Goal: Transaction & Acquisition: Purchase product/service

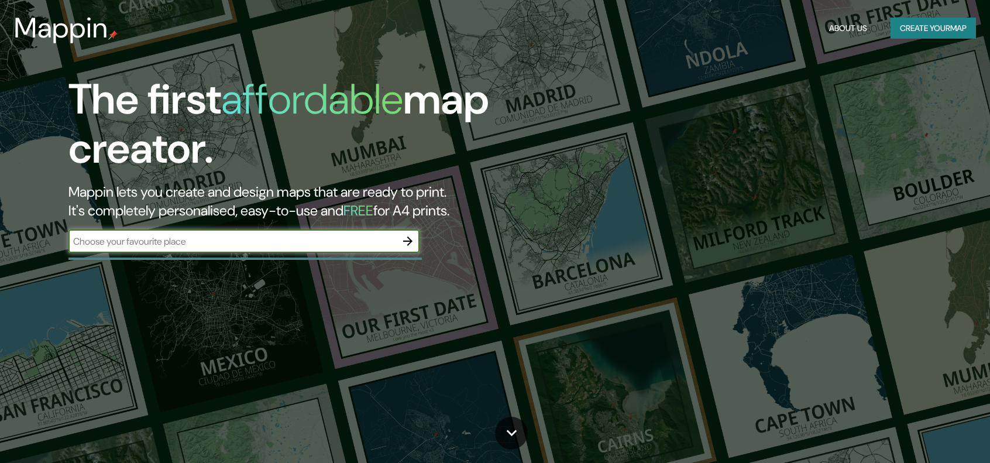
click at [136, 242] on input "text" at bounding box center [232, 241] width 328 height 13
type input "[PERSON_NAME] [GEOGRAPHIC_DATA]"
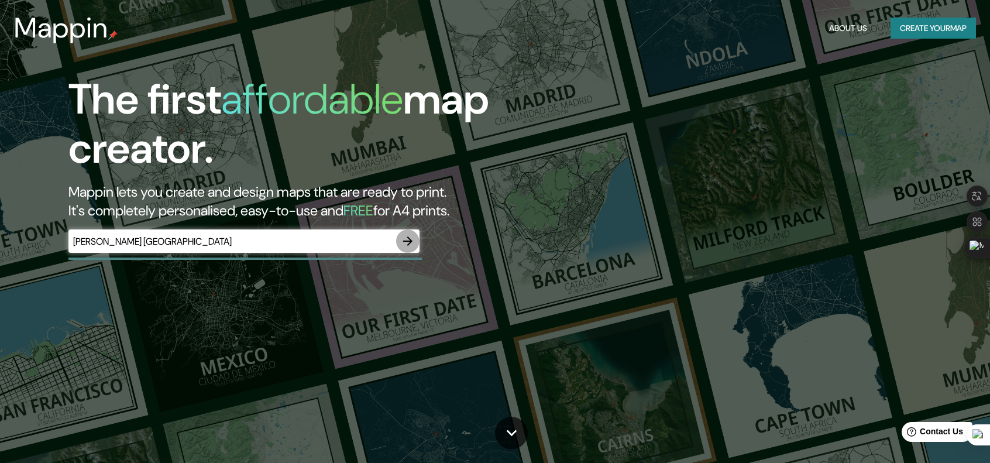
click at [410, 237] on icon "button" at bounding box center [408, 241] width 14 height 14
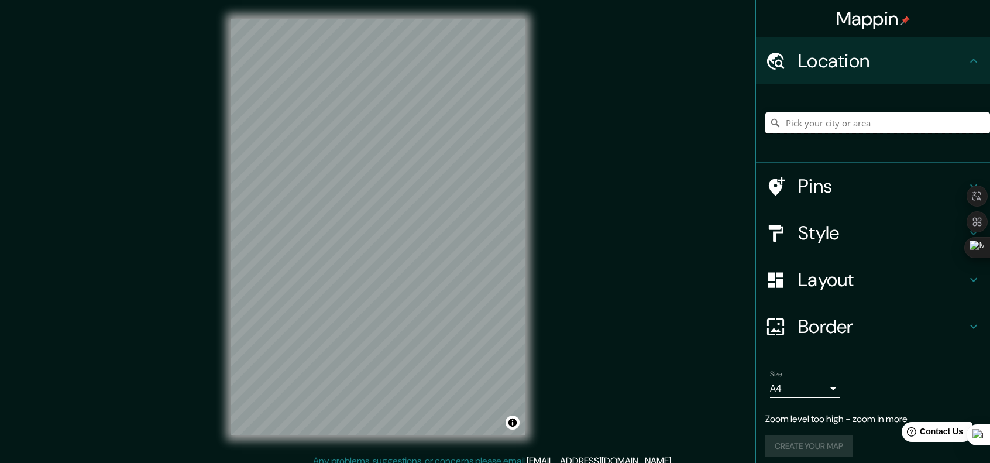
click at [852, 124] on input "Pick your city or area" at bounding box center [877, 122] width 225 height 21
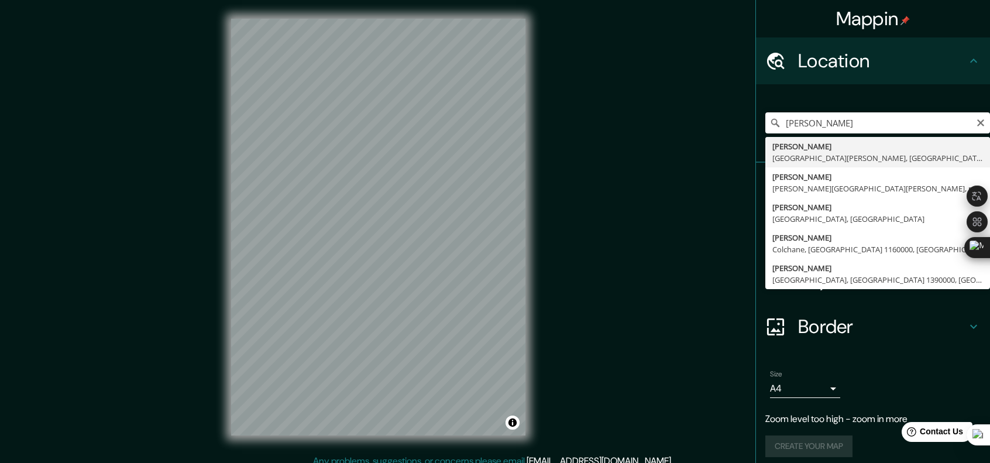
type input "[PERSON_NAME], [GEOGRAPHIC_DATA][PERSON_NAME], [GEOGRAPHIC_DATA]"
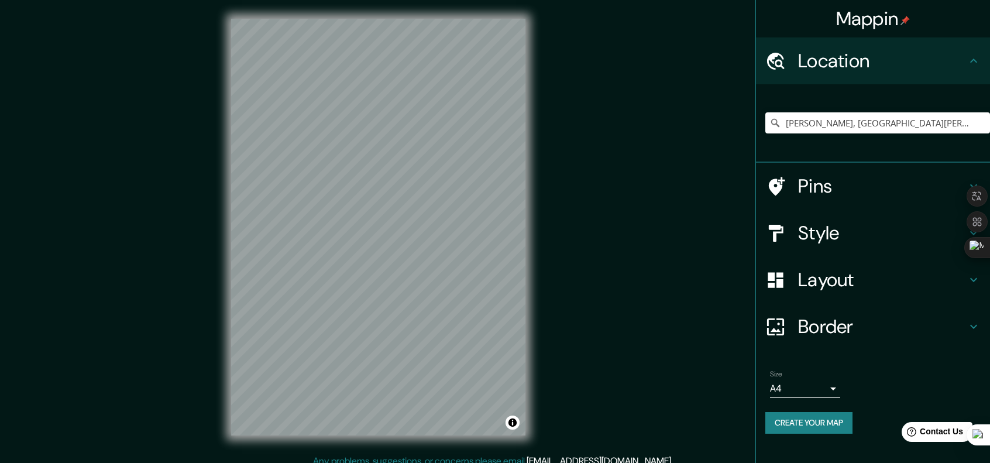
click at [921, 187] on h4 "Pins" at bounding box center [882, 185] width 168 height 23
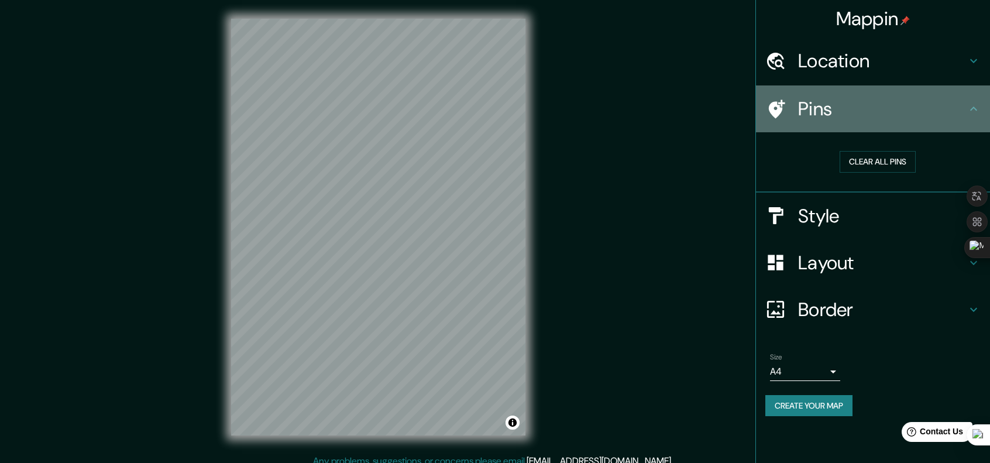
click at [945, 115] on h4 "Pins" at bounding box center [882, 108] width 168 height 23
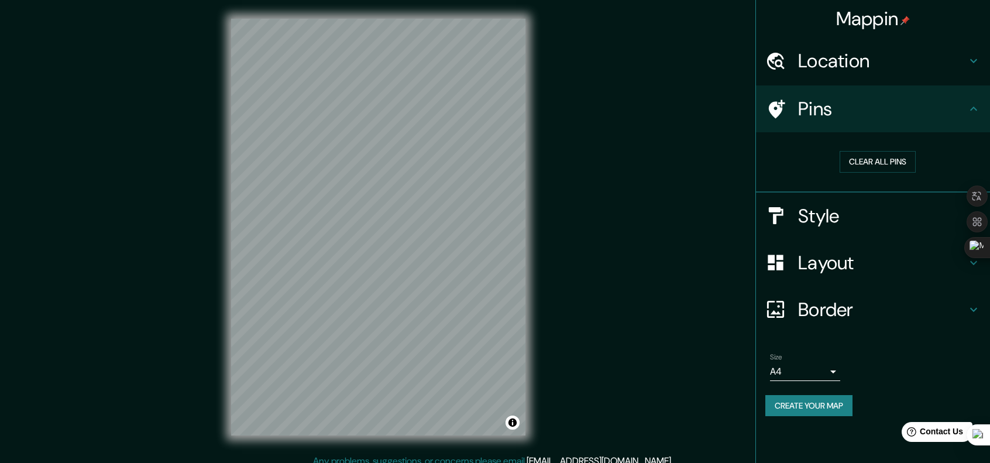
click at [961, 64] on h4 "Location" at bounding box center [882, 60] width 168 height 23
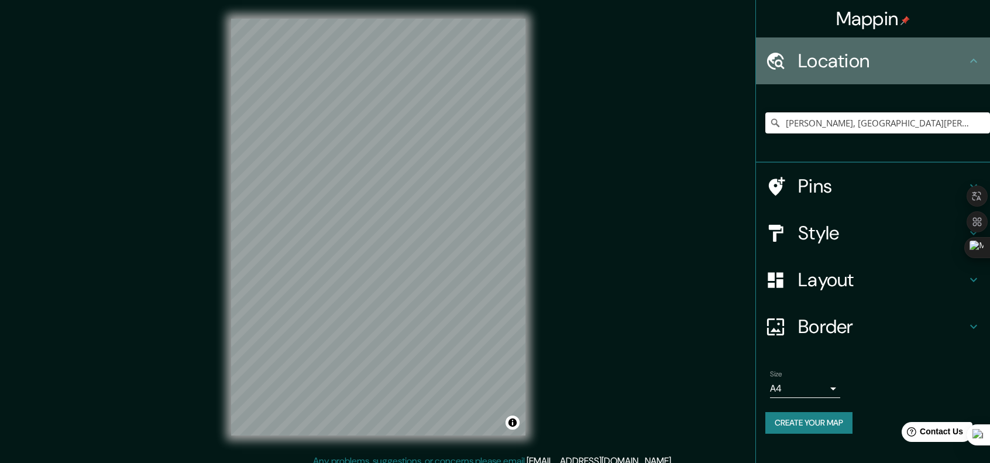
click at [960, 64] on h4 "Location" at bounding box center [882, 60] width 168 height 23
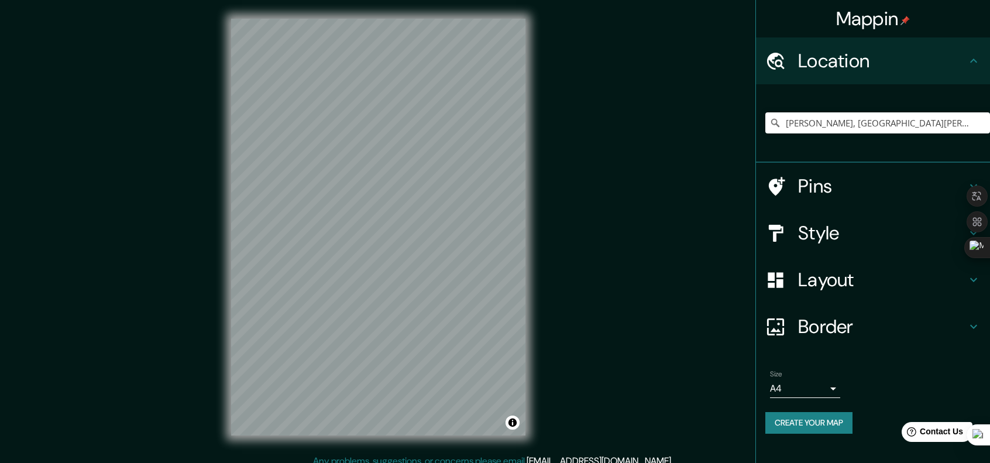
click at [891, 229] on h4 "Style" at bounding box center [882, 232] width 168 height 23
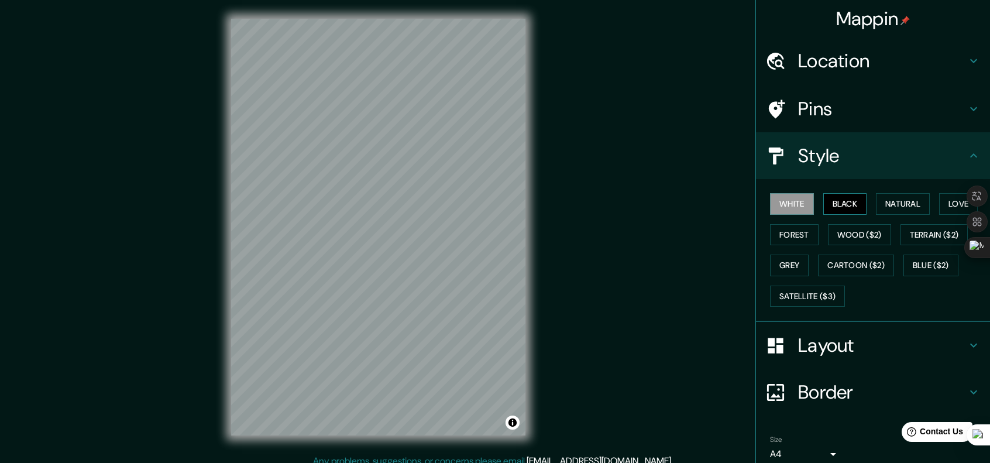
click at [843, 205] on button "Black" at bounding box center [845, 204] width 44 height 22
click at [880, 203] on button "Natural" at bounding box center [903, 204] width 54 height 22
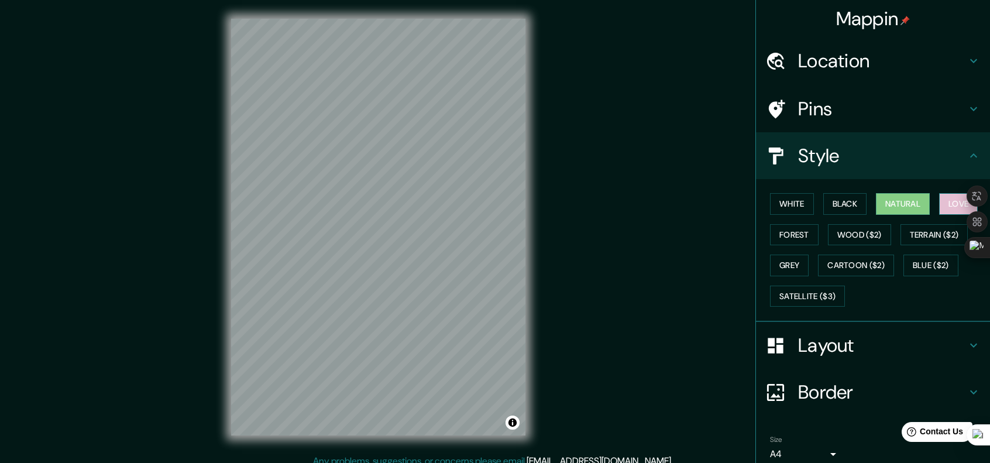
click at [939, 198] on button "Love" at bounding box center [958, 204] width 39 height 22
click at [935, 235] on button "Terrain ($2)" at bounding box center [934, 235] width 68 height 22
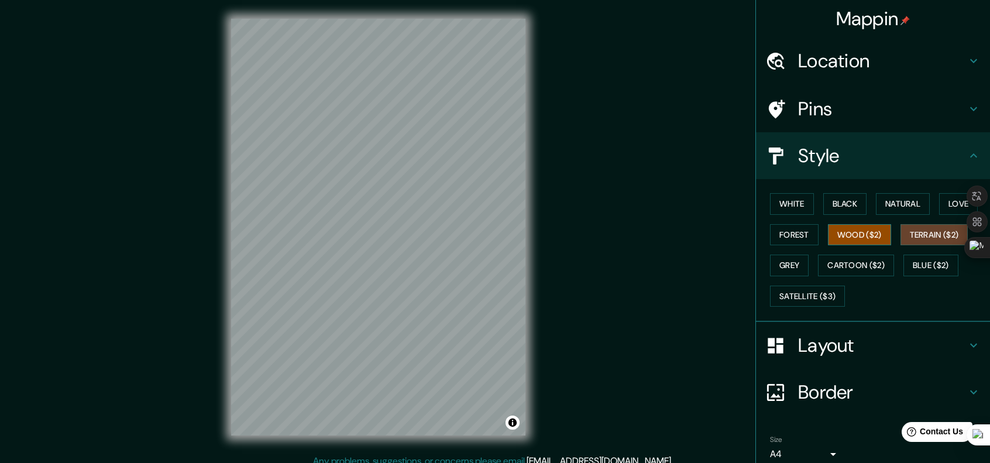
click at [867, 231] on button "Wood ($2)" at bounding box center [859, 235] width 63 height 22
click at [784, 235] on button "Forest" at bounding box center [794, 235] width 49 height 22
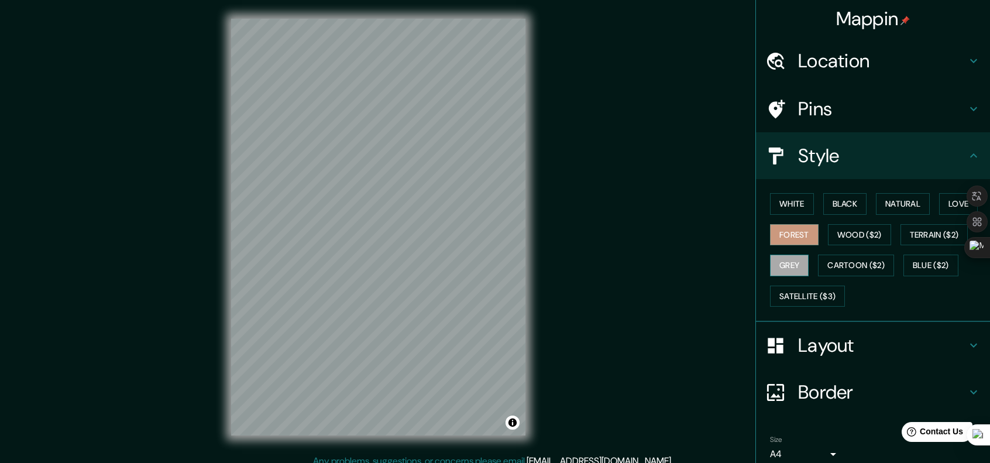
click at [778, 263] on button "Grey" at bounding box center [789, 265] width 39 height 22
click at [826, 270] on button "Cartoon ($2)" at bounding box center [856, 265] width 76 height 22
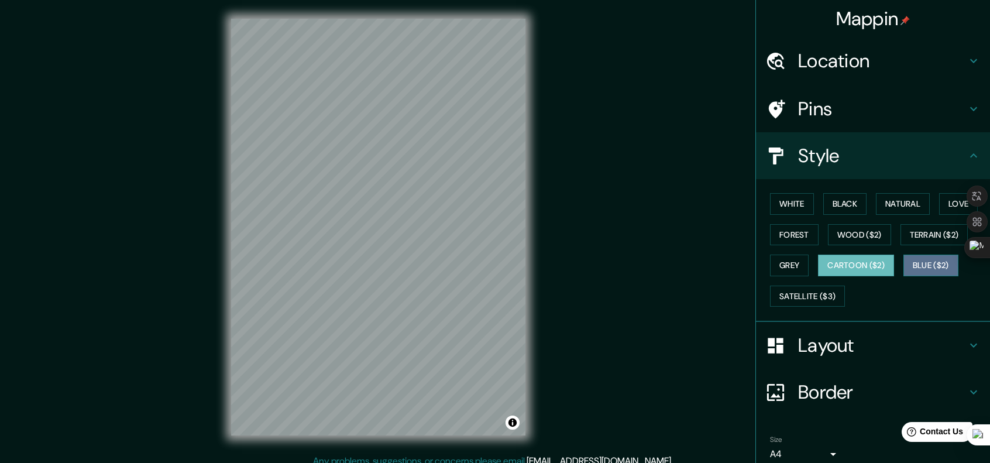
click at [923, 266] on button "Blue ($2)" at bounding box center [930, 265] width 55 height 22
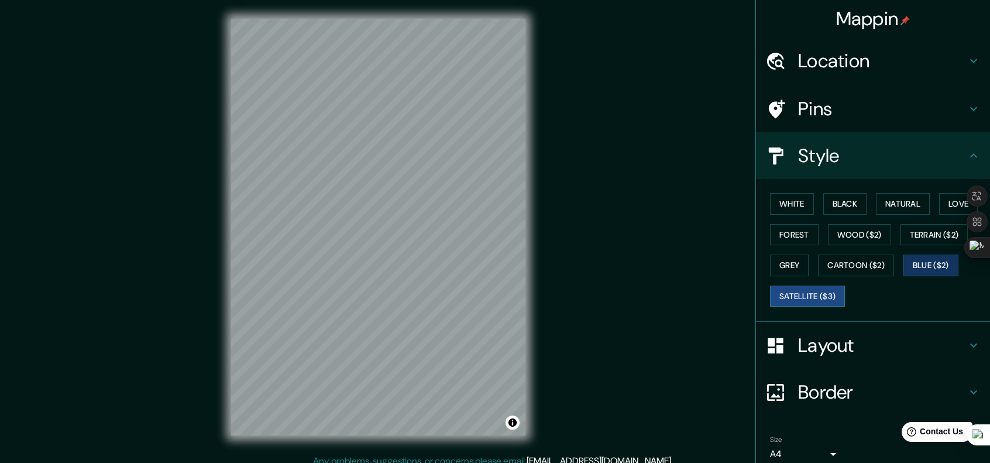
click at [806, 292] on button "Satellite ($3)" at bounding box center [807, 296] width 75 height 22
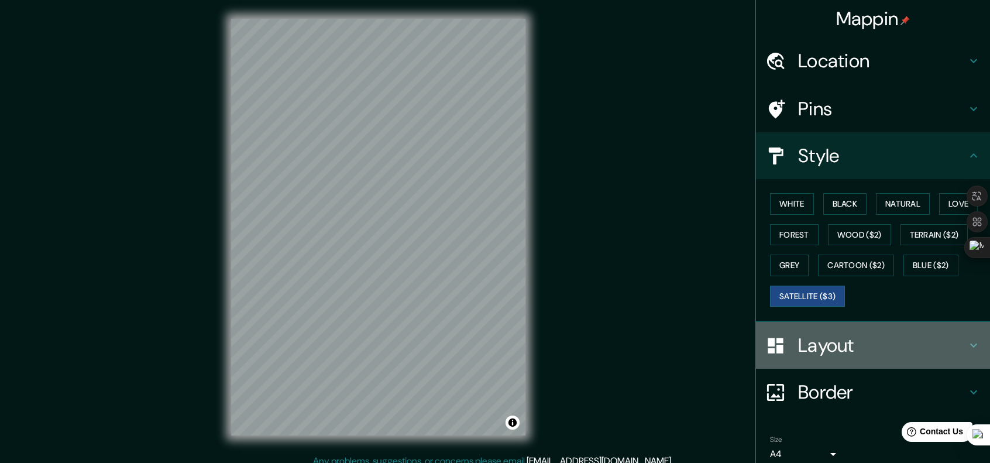
click at [882, 341] on h4 "Layout" at bounding box center [882, 344] width 168 height 23
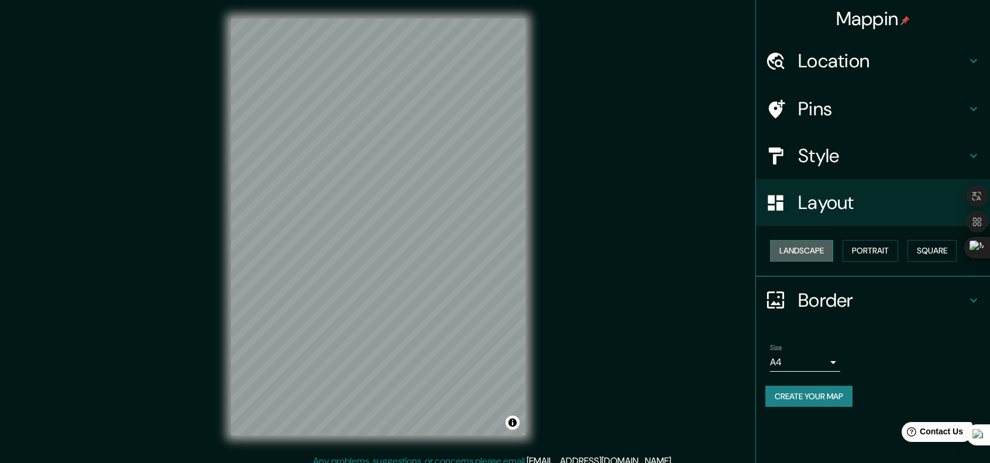
click at [818, 251] on button "Landscape" at bounding box center [801, 251] width 63 height 22
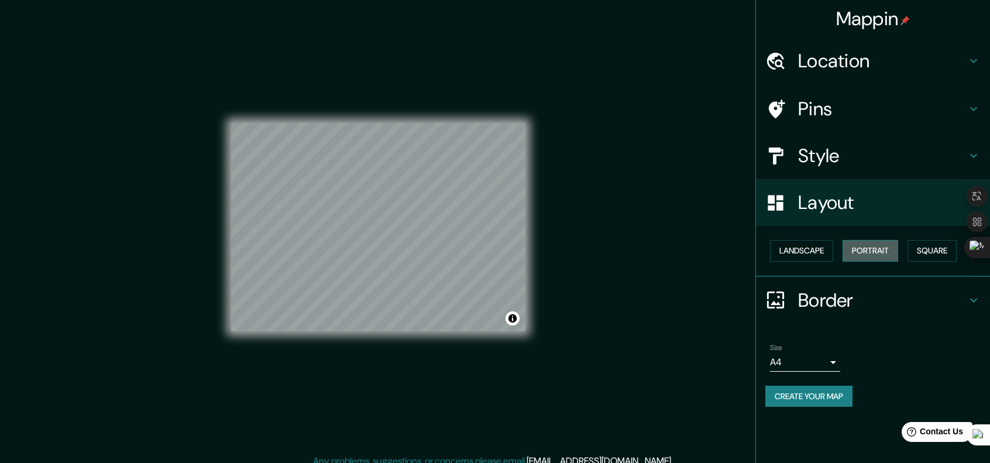
click at [880, 256] on button "Portrait" at bounding box center [870, 251] width 56 height 22
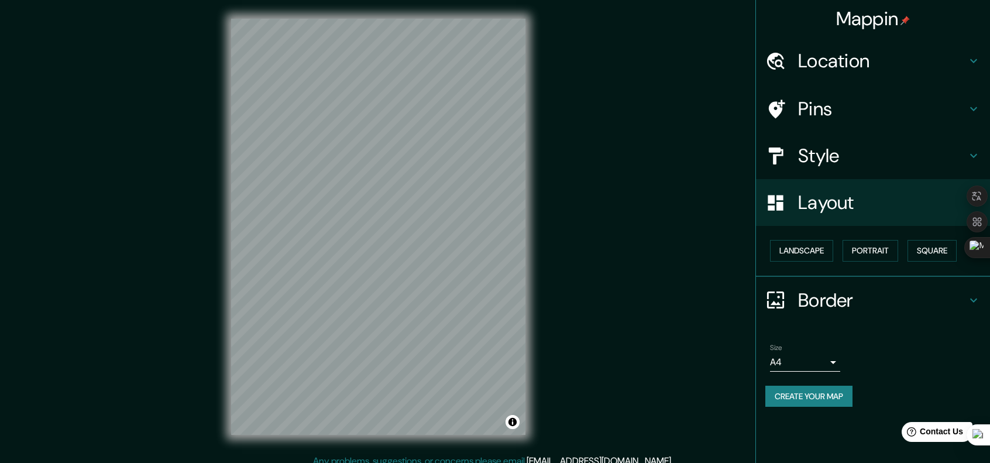
scroll to position [9, 0]
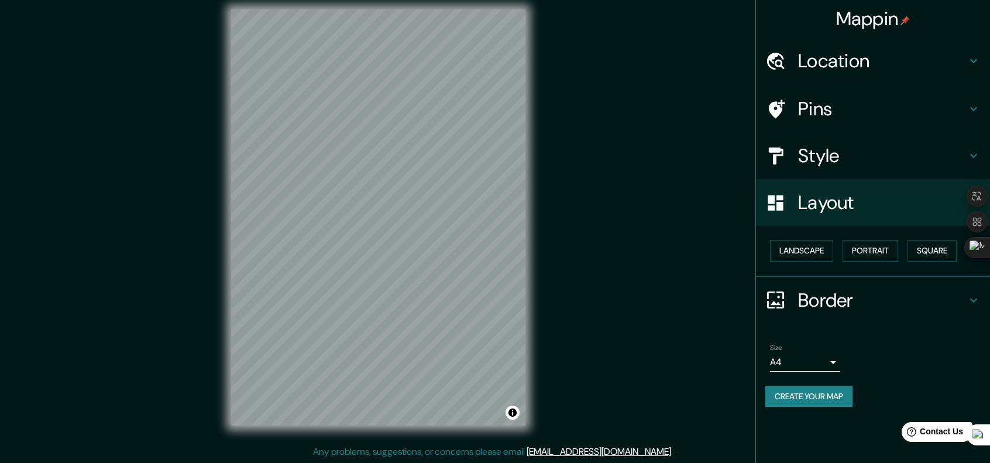
click at [819, 357] on body "Mappin Location [GEOGRAPHIC_DATA], [GEOGRAPHIC_DATA][PERSON_NAME], [GEOGRAPHIC_…" at bounding box center [495, 222] width 990 height 463
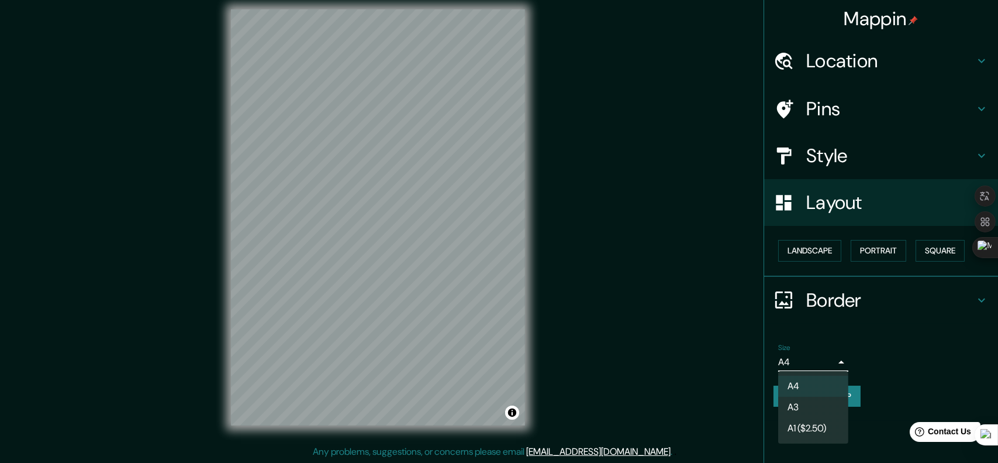
click at [859, 207] on div at bounding box center [499, 231] width 998 height 463
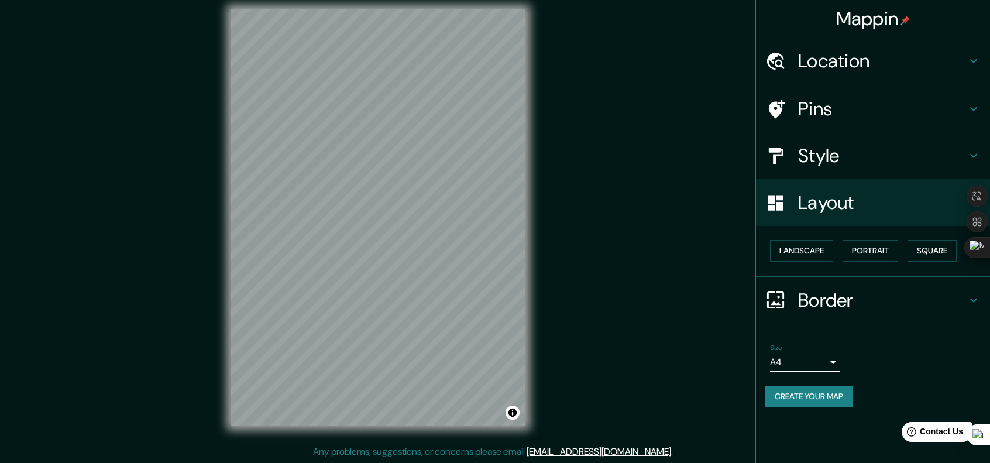
click at [876, 198] on h4 "Layout" at bounding box center [882, 202] width 168 height 23
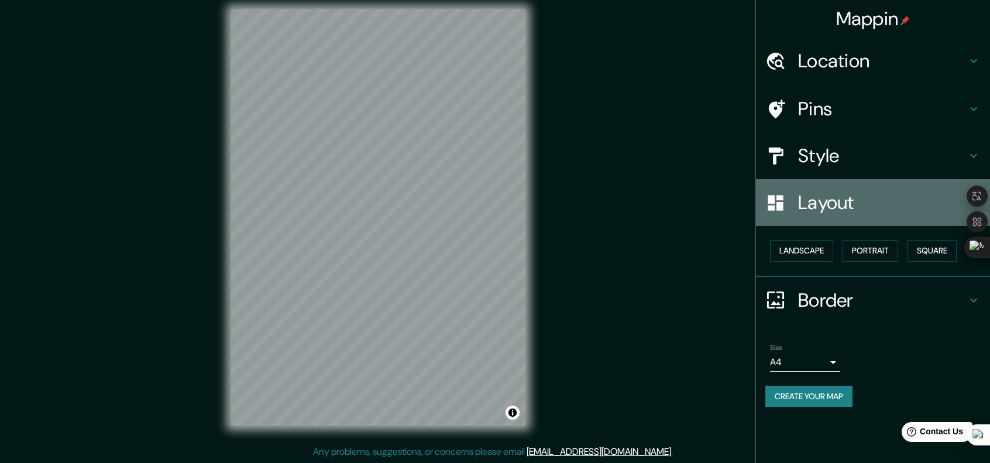
click at [863, 210] on h4 "Layout" at bounding box center [882, 202] width 168 height 23
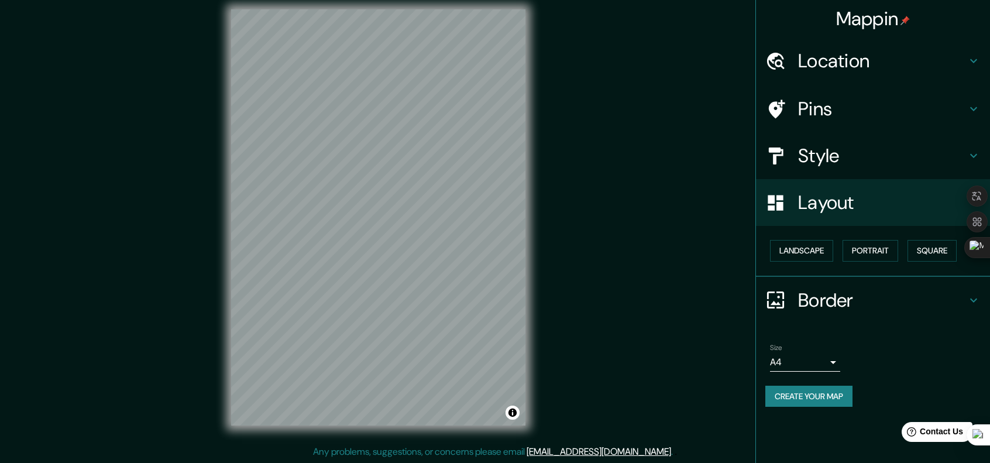
scroll to position [0, 0]
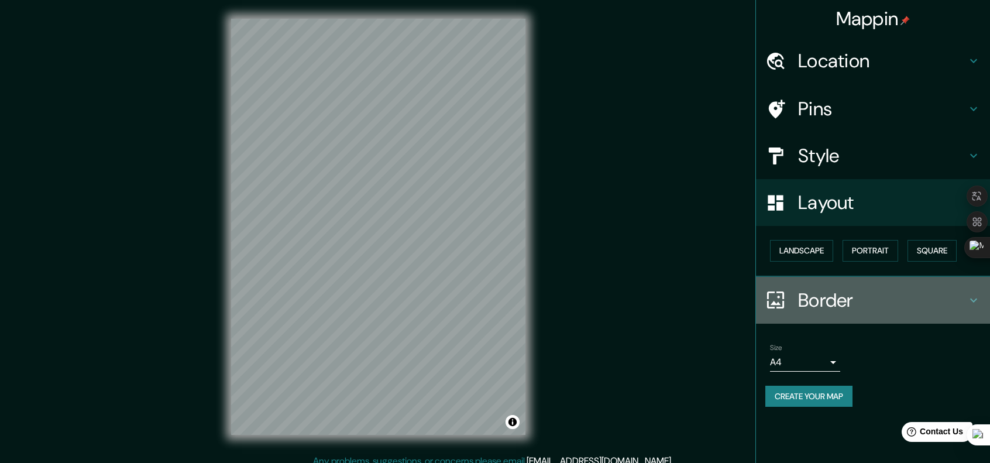
click at [973, 301] on icon at bounding box center [973, 300] width 14 height 14
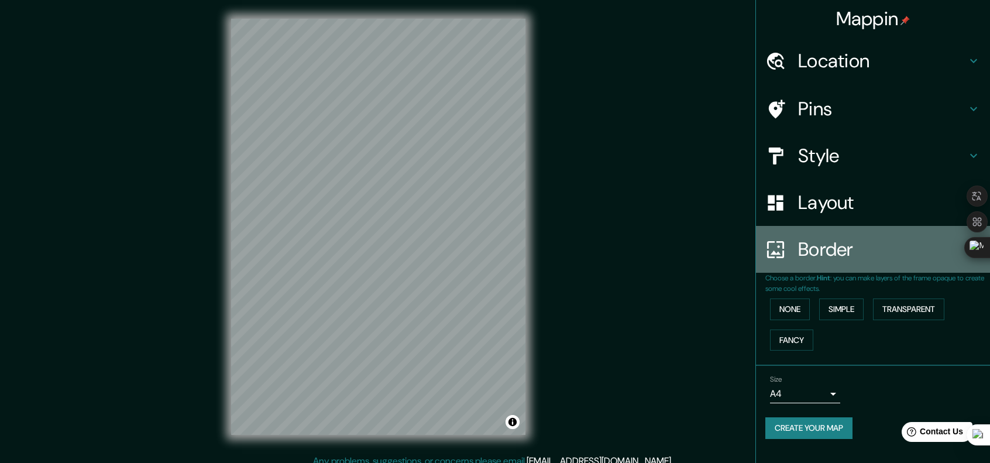
click at [936, 253] on h4 "Border" at bounding box center [882, 248] width 168 height 23
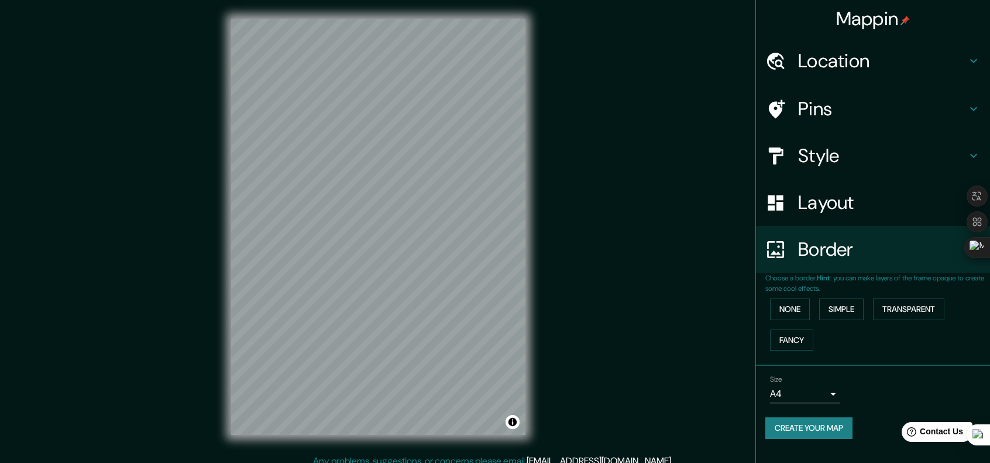
click at [845, 245] on h4 "Border" at bounding box center [882, 248] width 168 height 23
click at [825, 306] on button "Simple" at bounding box center [841, 309] width 44 height 22
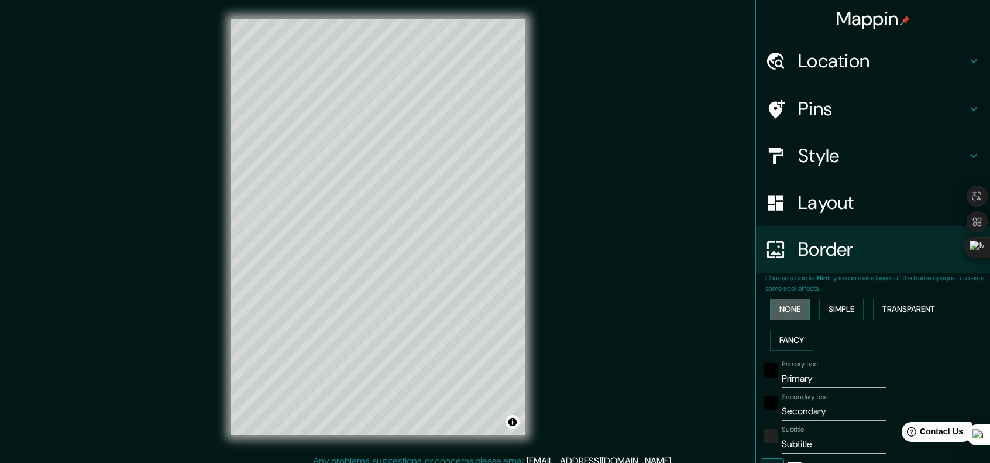
click at [796, 307] on button "None" at bounding box center [790, 309] width 40 height 22
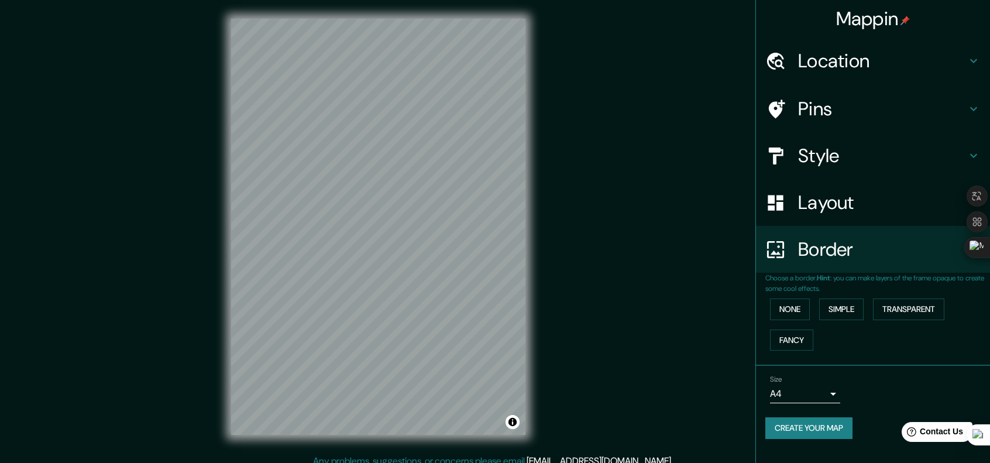
click at [903, 63] on h4 "Location" at bounding box center [882, 60] width 168 height 23
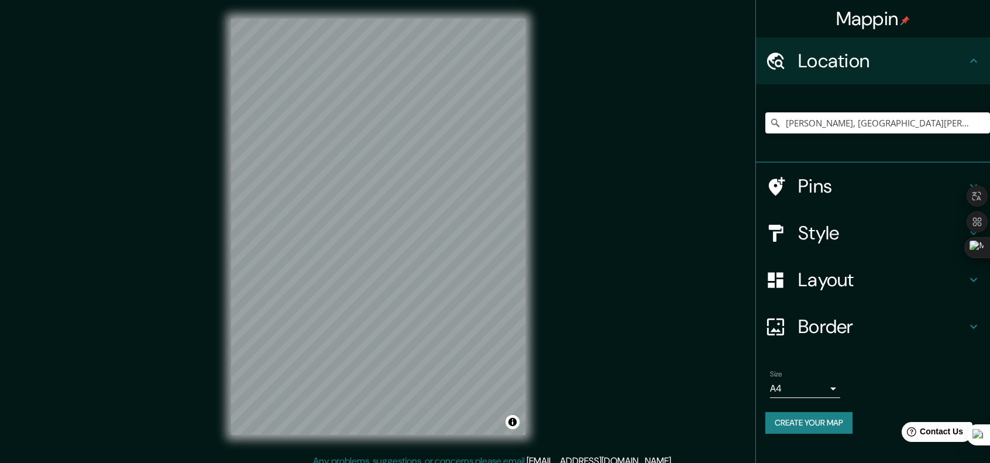
click at [843, 185] on h4 "Pins" at bounding box center [882, 185] width 168 height 23
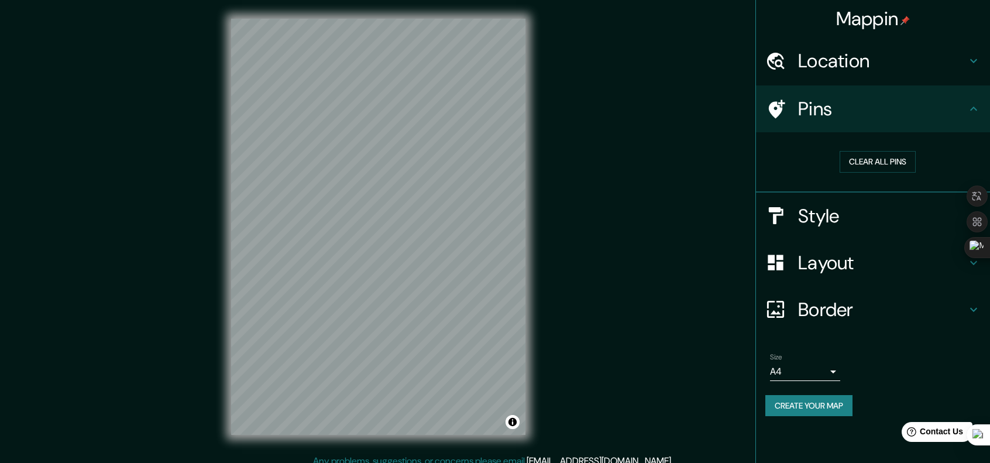
click at [829, 216] on h4 "Style" at bounding box center [882, 215] width 168 height 23
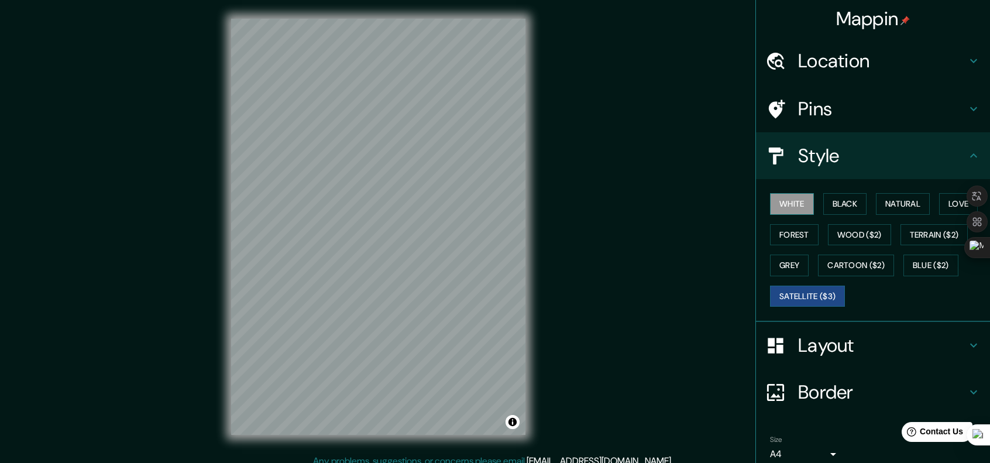
click at [785, 201] on button "White" at bounding box center [792, 204] width 44 height 22
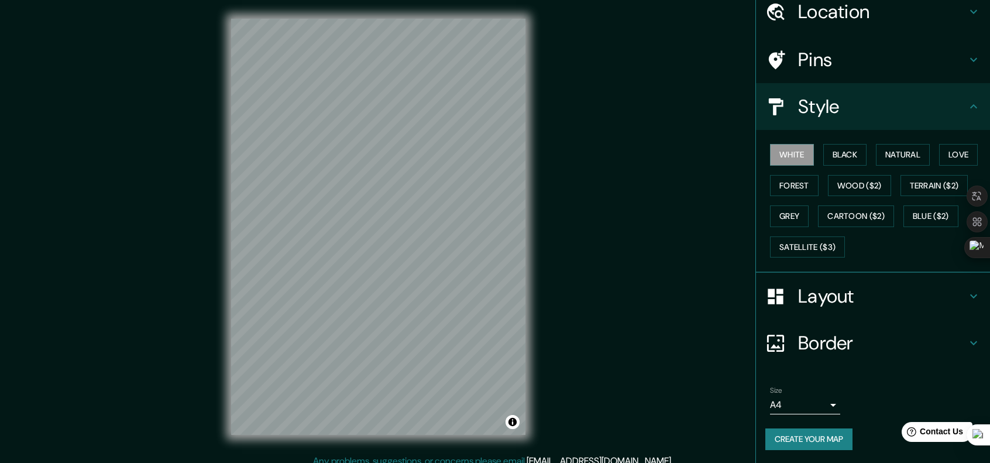
scroll to position [9, 0]
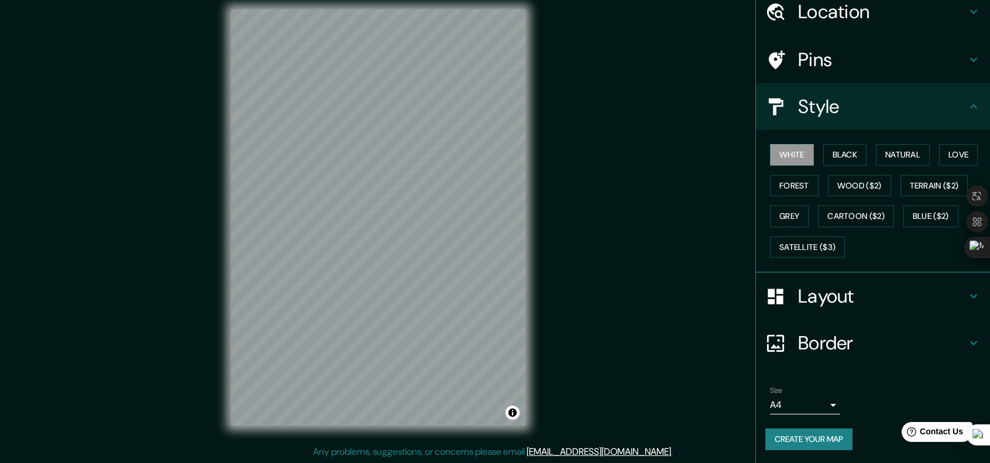
click at [807, 406] on body "Mappin Location [GEOGRAPHIC_DATA], [GEOGRAPHIC_DATA][PERSON_NAME], [GEOGRAPHIC_…" at bounding box center [495, 222] width 990 height 463
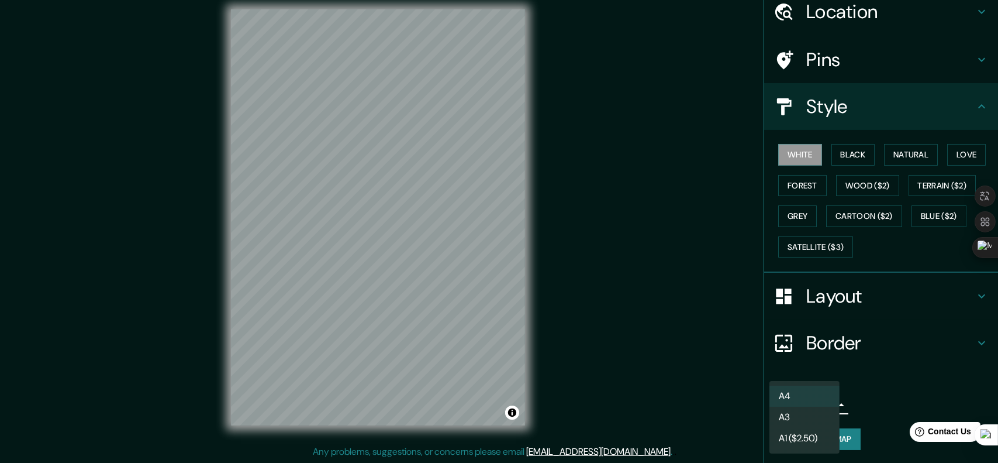
click at [871, 408] on div at bounding box center [499, 231] width 998 height 463
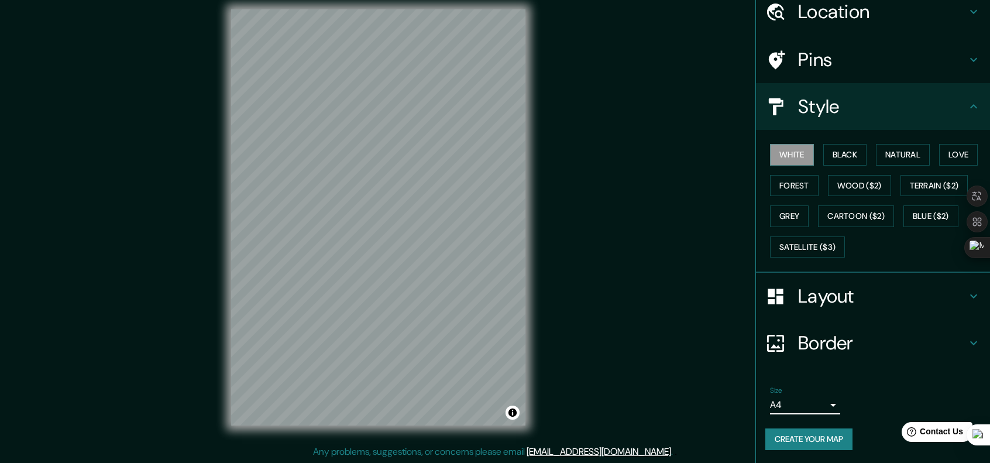
click at [818, 430] on button "Create your map" at bounding box center [808, 439] width 87 height 22
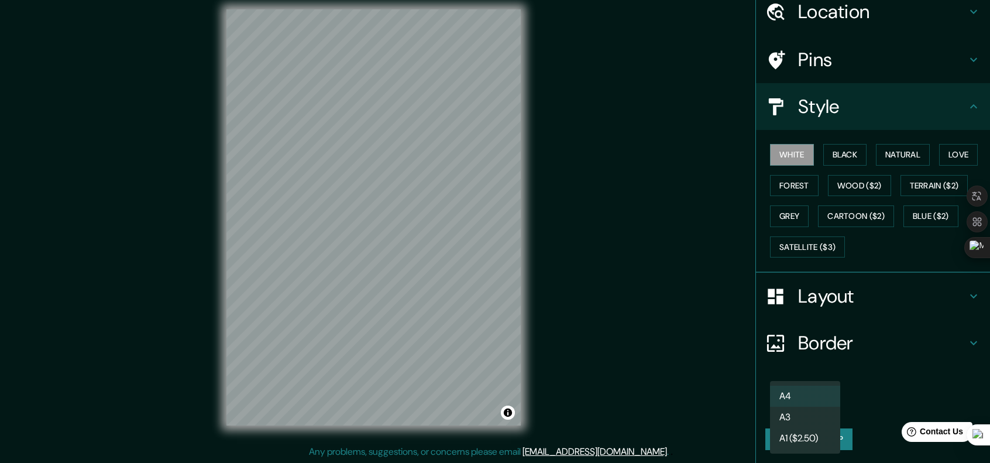
click at [813, 402] on body "Mappin Location [GEOGRAPHIC_DATA], [GEOGRAPHIC_DATA][PERSON_NAME], [GEOGRAPHIC_…" at bounding box center [495, 222] width 990 height 463
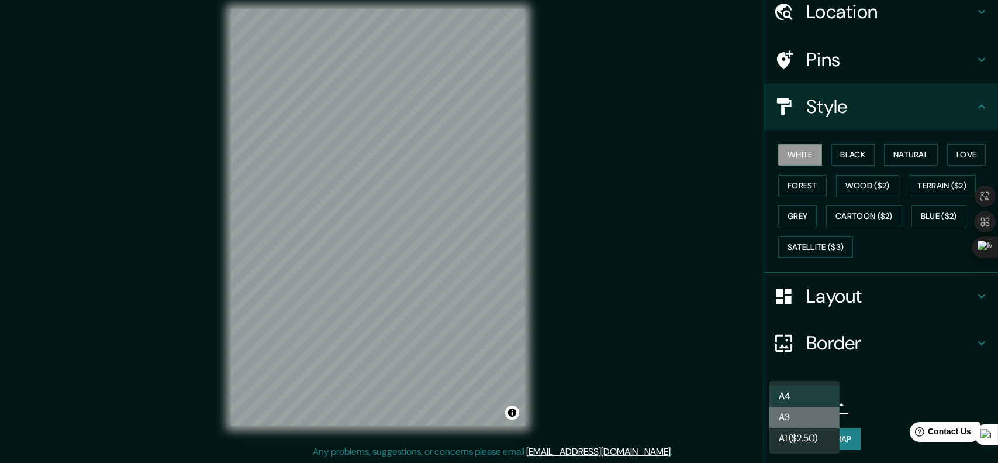
click at [811, 411] on li "A3" at bounding box center [805, 416] width 70 height 21
type input "a4"
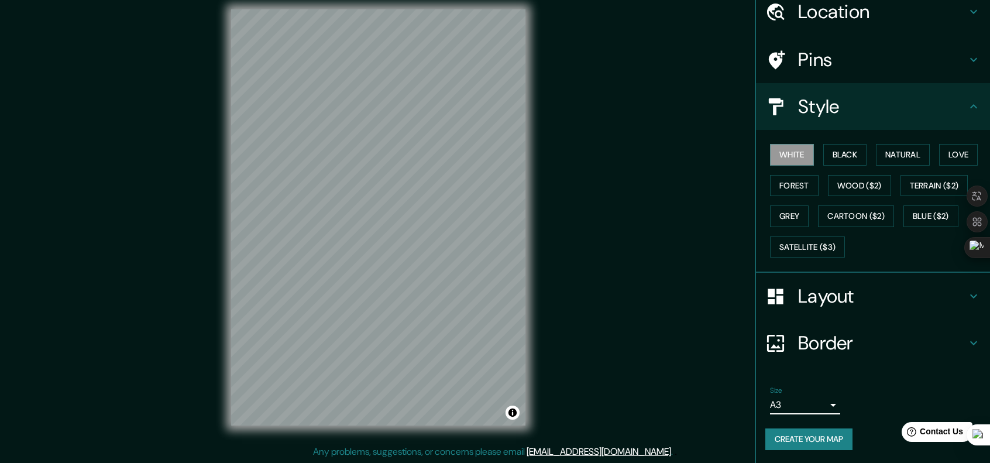
click at [847, 297] on h4 "Layout" at bounding box center [882, 295] width 168 height 23
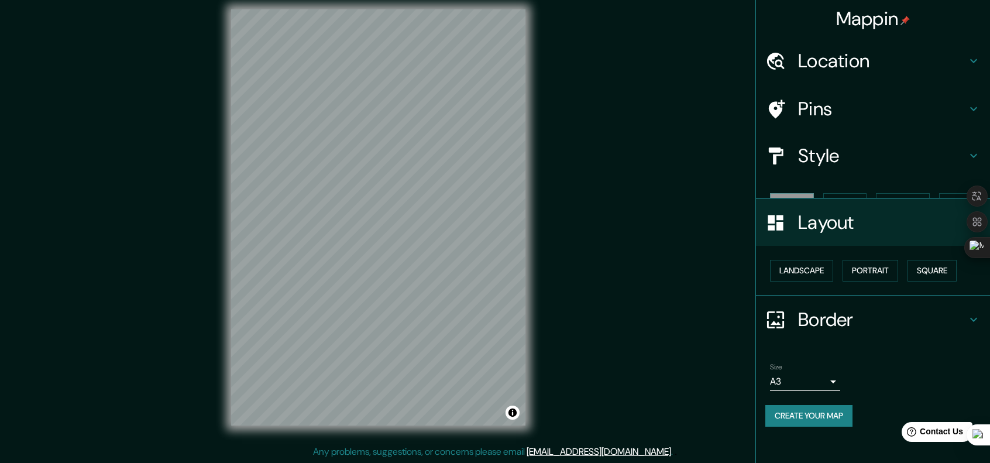
scroll to position [0, 0]
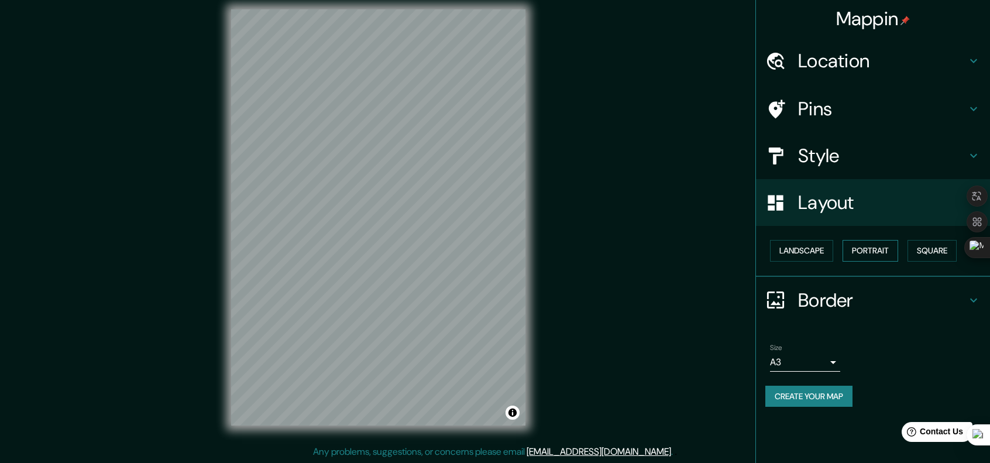
click at [874, 247] on button "Portrait" at bounding box center [870, 251] width 56 height 22
click at [933, 246] on button "Square" at bounding box center [931, 251] width 49 height 22
